Goal: Information Seeking & Learning: Learn about a topic

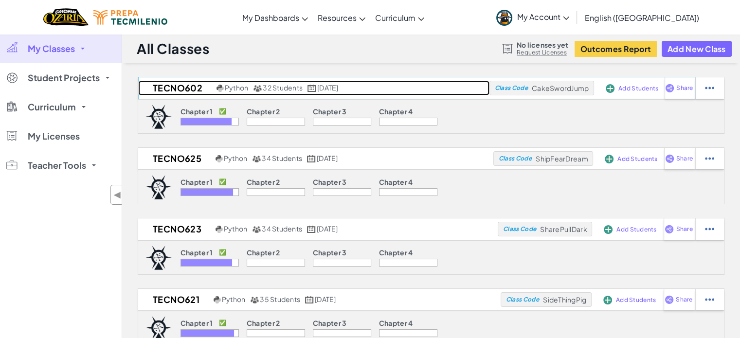
click at [190, 83] on h2 "TECNO602" at bounding box center [176, 88] width 76 height 15
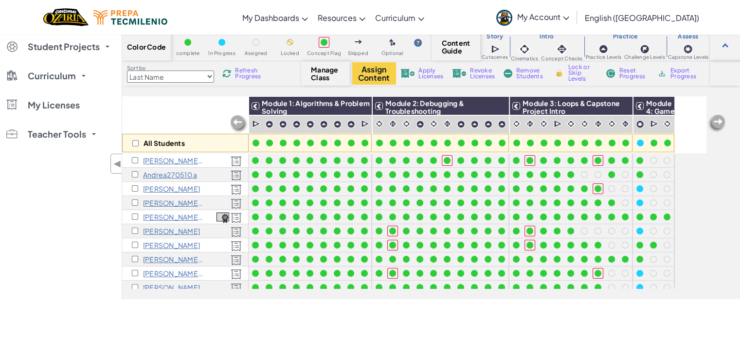
scroll to position [44, 0]
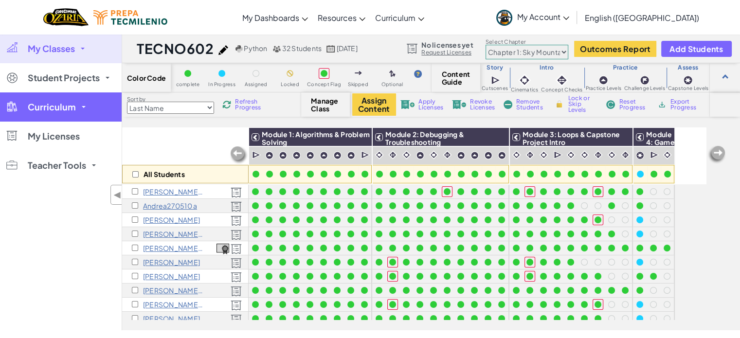
click at [47, 107] on span "Curriculum" at bounding box center [52, 107] width 48 height 9
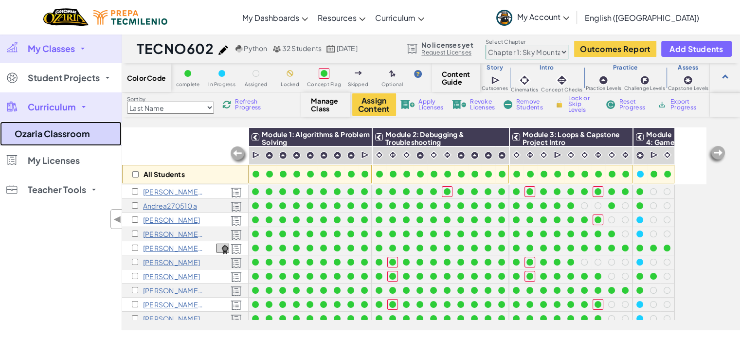
click at [43, 128] on link "Ozaria Classroom" at bounding box center [61, 134] width 122 height 24
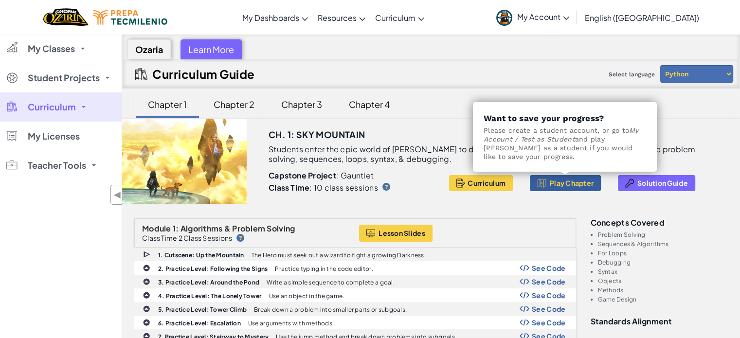
click at [586, 181] on span "Play Chapter" at bounding box center [572, 183] width 44 height 8
